Goal: Information Seeking & Learning: Check status

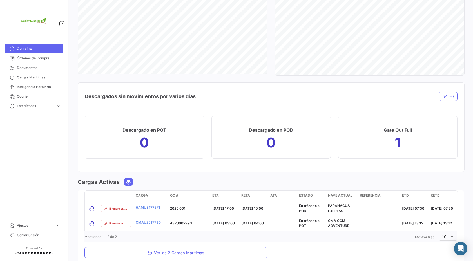
scroll to position [531, 0]
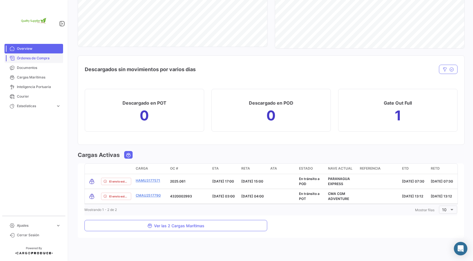
click at [44, 58] on span "Órdenes de Compra" at bounding box center [39, 58] width 44 height 5
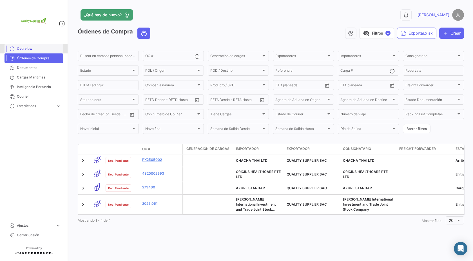
click at [40, 46] on link "Overview" at bounding box center [34, 49] width 59 height 10
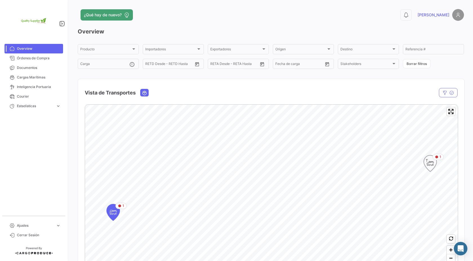
click at [430, 169] on icon "Map marker" at bounding box center [431, 164] width 8 height 12
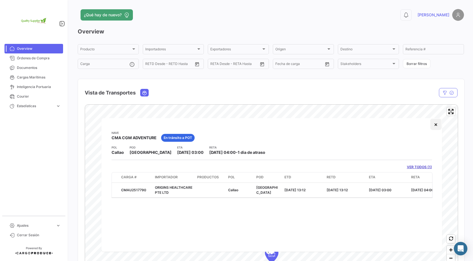
click at [437, 128] on button "×" at bounding box center [436, 124] width 11 height 11
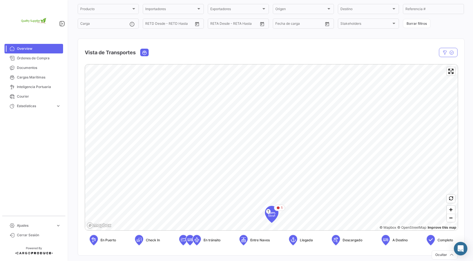
scroll to position [50, 0]
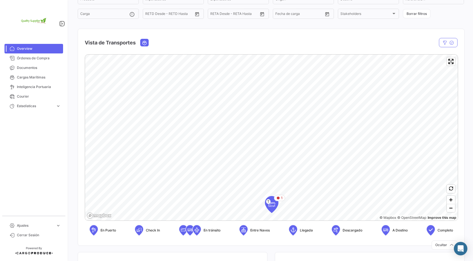
click at [31, 52] on link "Overview" at bounding box center [34, 49] width 59 height 10
click at [35, 61] on link "Órdenes de Compra" at bounding box center [34, 59] width 59 height 10
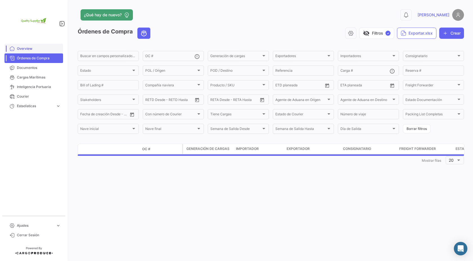
click at [35, 49] on span "Overview" at bounding box center [39, 48] width 44 height 5
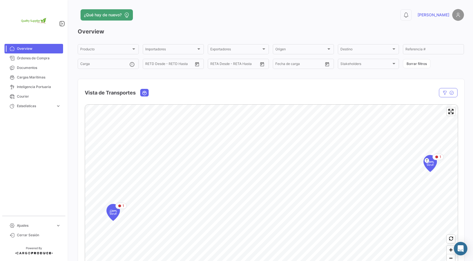
click at [460, 12] on img at bounding box center [459, 15] width 12 height 12
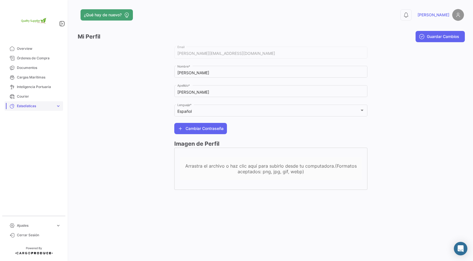
click at [37, 104] on span "Estadísticas" at bounding box center [35, 106] width 37 height 5
click at [37, 105] on span "Estadísticas" at bounding box center [35, 106] width 37 height 5
click at [31, 108] on span "Estadísticas" at bounding box center [35, 106] width 37 height 5
click at [34, 118] on span "Tiempo a destino" at bounding box center [29, 118] width 28 height 5
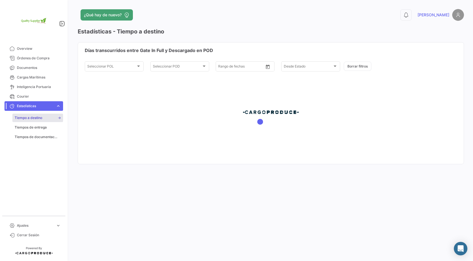
type input "[DATE]"
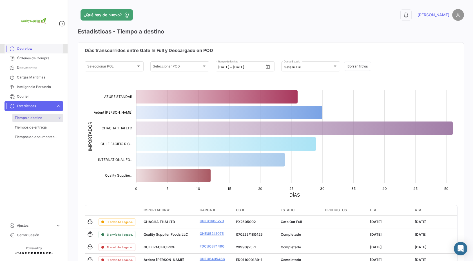
click at [31, 51] on span "Overview" at bounding box center [39, 48] width 44 height 5
